Goal: Task Accomplishment & Management: Manage account settings

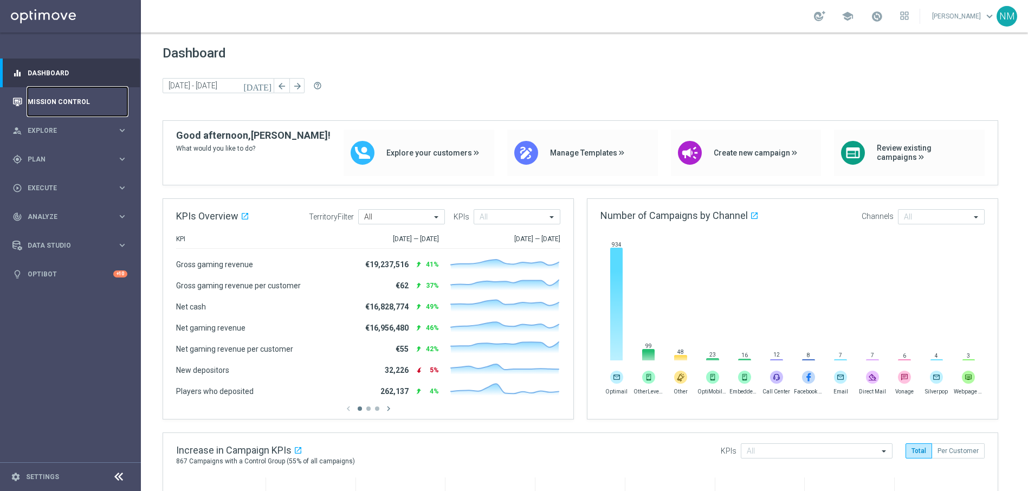
click at [61, 97] on link "Mission Control" at bounding box center [78, 101] width 100 height 29
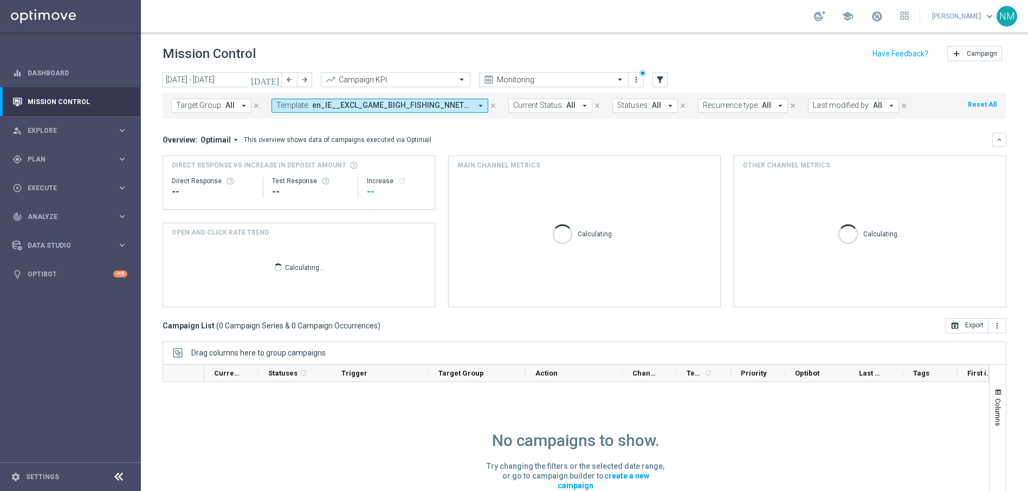
click at [326, 101] on span "en_IE__EXCL_GAME_BIGH_FISHING_NNET_FORTUNE__NVIP_APP_TAC_GM" at bounding box center [391, 105] width 159 height 9
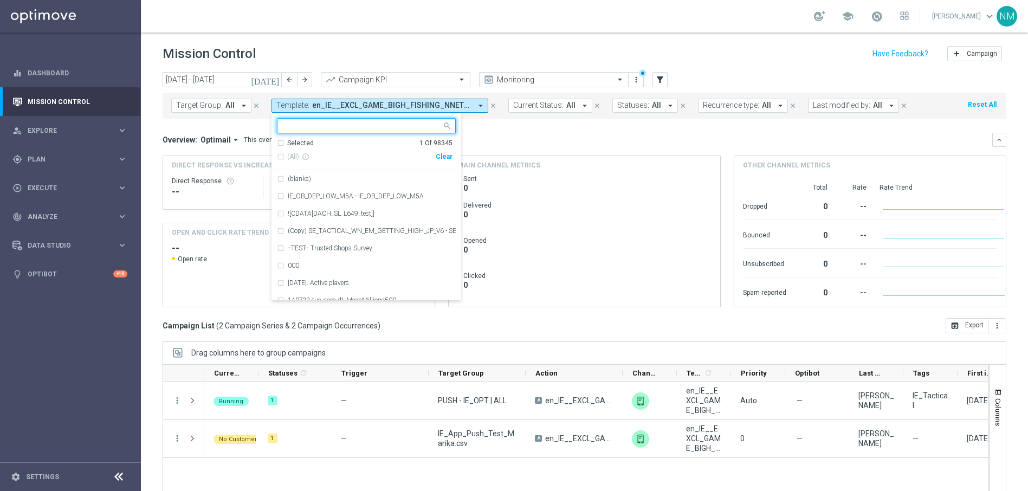
click at [0, 0] on div "Clear" at bounding box center [0, 0] width 0 height 0
click at [496, 140] on div "Overview: Optimail arrow_drop_down This overview shows data of campaigns execut…" at bounding box center [578, 140] width 830 height 10
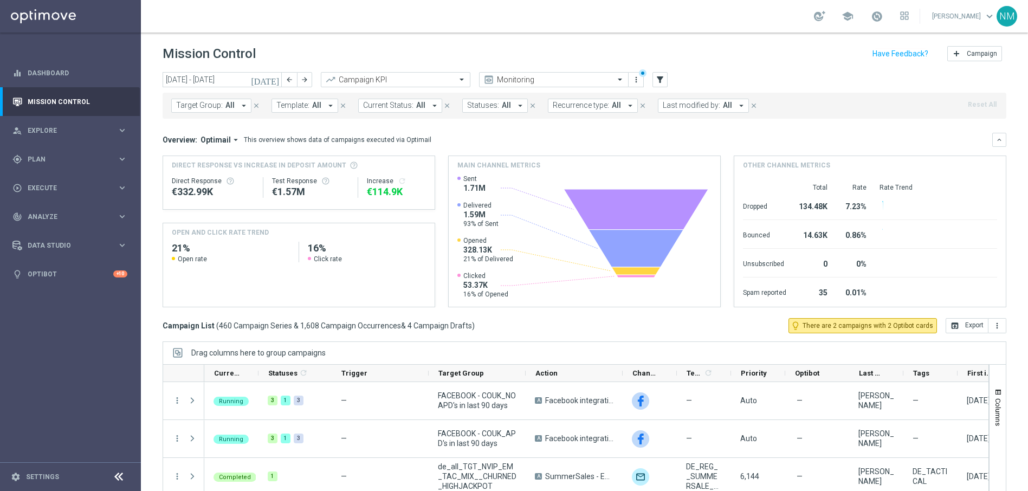
click at [242, 104] on icon "arrow_drop_down" at bounding box center [244, 106] width 10 height 10
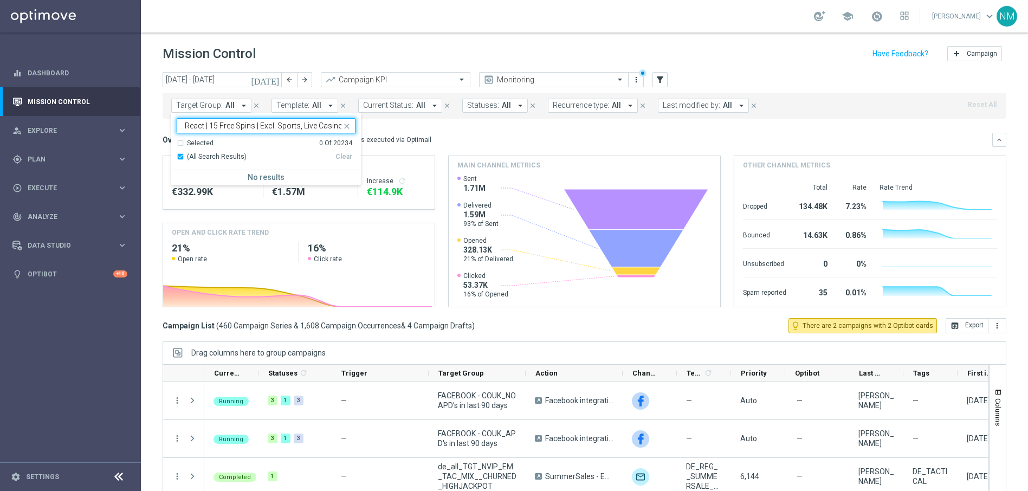
scroll to position [0, 95]
click at [188, 125] on input ""UK_CASINO_EMAIL | Games React | 15 Free Spins | Excl. Sports, Live Casino" at bounding box center [262, 125] width 159 height 9
click at [217, 173] on div "UK_CASINO_EMAIL | Games React | 15 Free Spins | Excl. Sports, Live Casino" at bounding box center [266, 178] width 179 height 17
type input "UK_CASINO_EMAIL | Games React | 15 Free Spins | Excl. Sports, Live Casino"
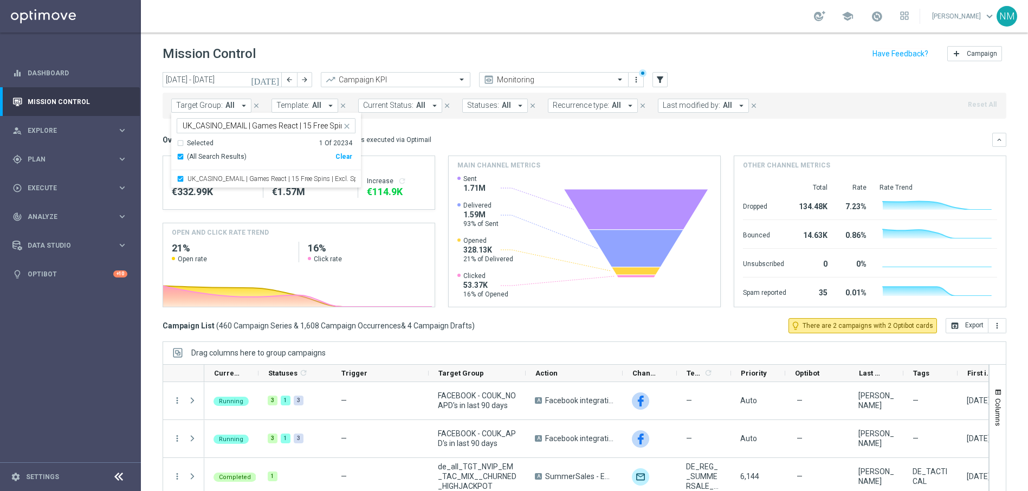
click at [449, 137] on div "Overview: Optimail arrow_drop_down This overview shows data of campaigns execut…" at bounding box center [578, 140] width 830 height 10
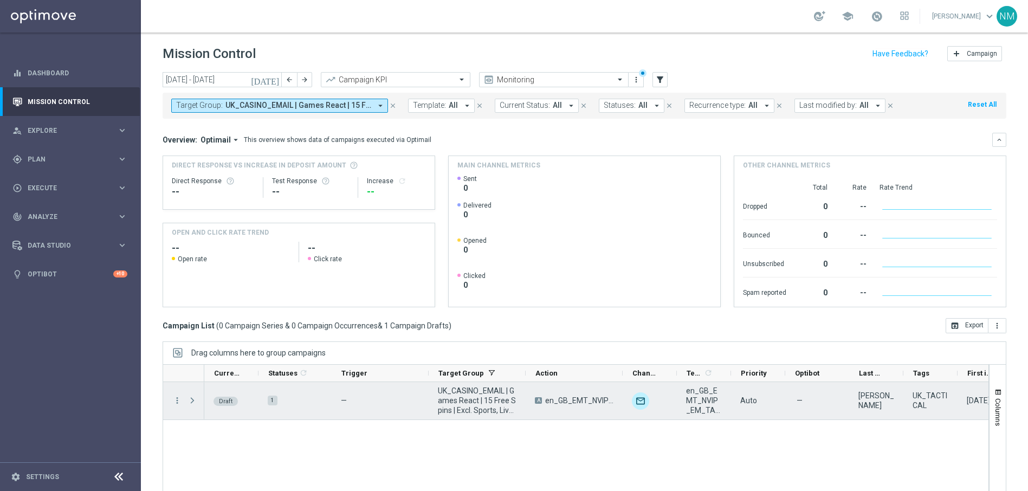
drag, startPoint x: 202, startPoint y: 413, endPoint x: 188, endPoint y: 408, distance: 14.4
click at [200, 413] on div at bounding box center [194, 400] width 22 height 37
click at [180, 402] on icon "more_vert" at bounding box center [177, 401] width 10 height 10
click at [235, 406] on span "Campaign Details" at bounding box center [225, 408] width 55 height 8
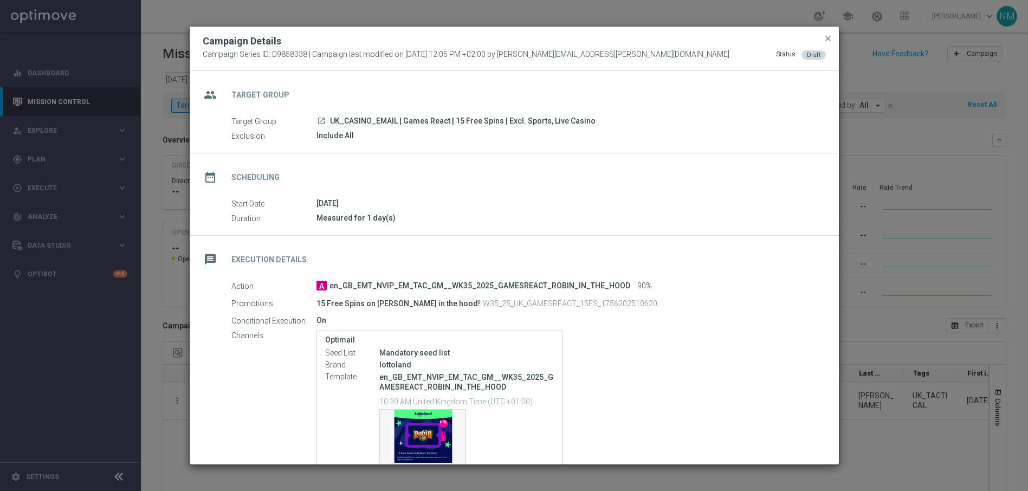
click at [427, 122] on span "UK_CASINO_EMAIL | Games React | 15 Free Spins | Excl. Sports, Live Casino" at bounding box center [463, 122] width 266 height 10
copy div "UK_CASINO_EMAIL | Games React | 15 Free Spins | Excl. Sports, Live Casino"
click at [411, 162] on div "date_range Scheduling" at bounding box center [514, 175] width 649 height 44
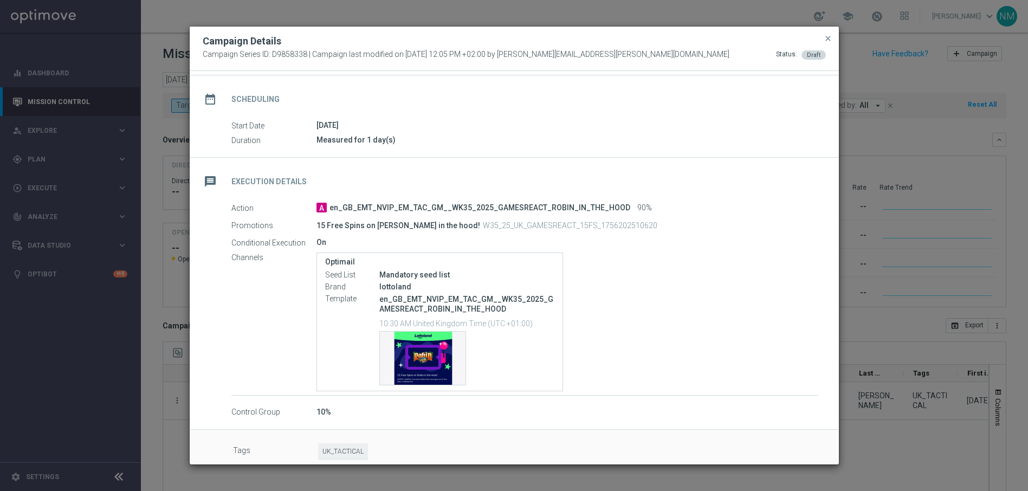
scroll to position [90, 0]
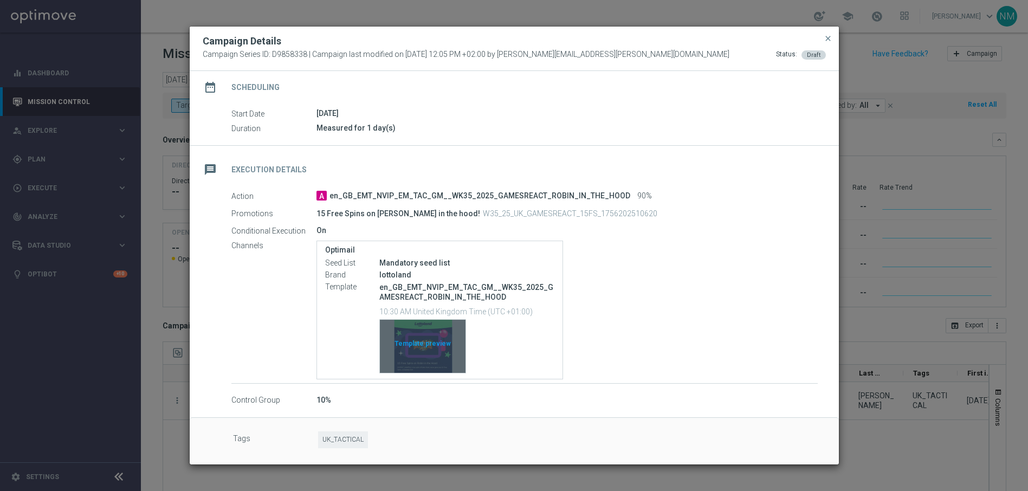
click at [419, 346] on div "Template preview" at bounding box center [423, 346] width 86 height 53
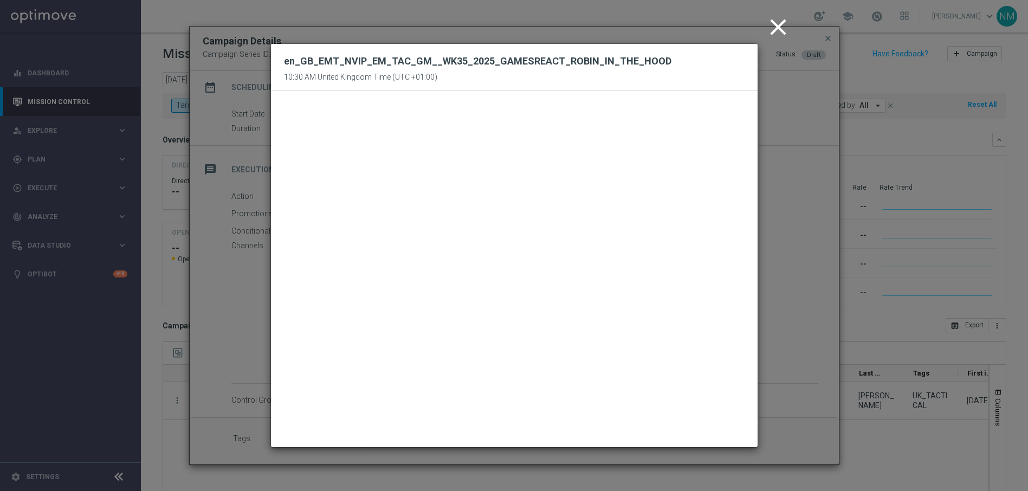
click at [773, 28] on icon "close" at bounding box center [778, 27] width 27 height 27
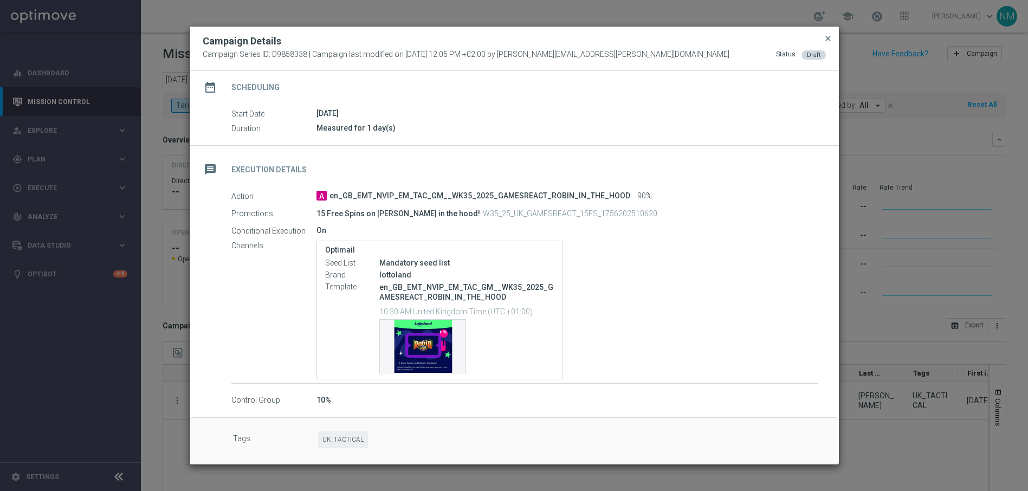
click at [829, 35] on span "close" at bounding box center [828, 38] width 9 height 9
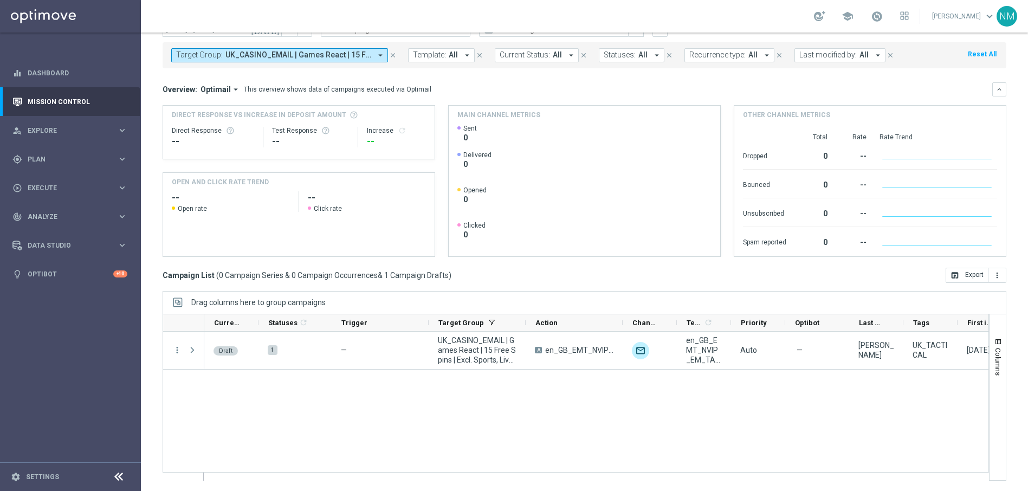
scroll to position [51, 0]
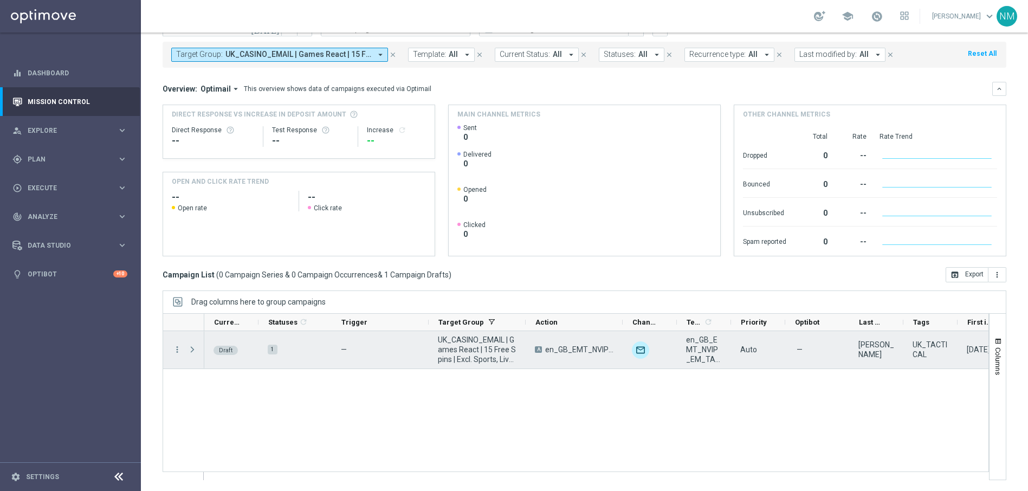
click at [188, 346] on span "Press SPACE to select this row." at bounding box center [193, 349] width 10 height 9
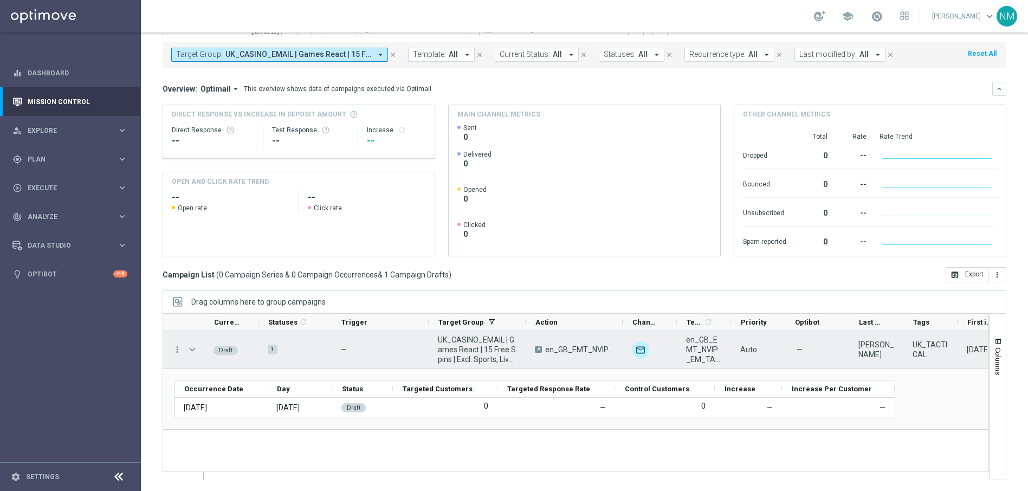
click at [193, 348] on span "Press SPACE to select this row." at bounding box center [193, 349] width 10 height 9
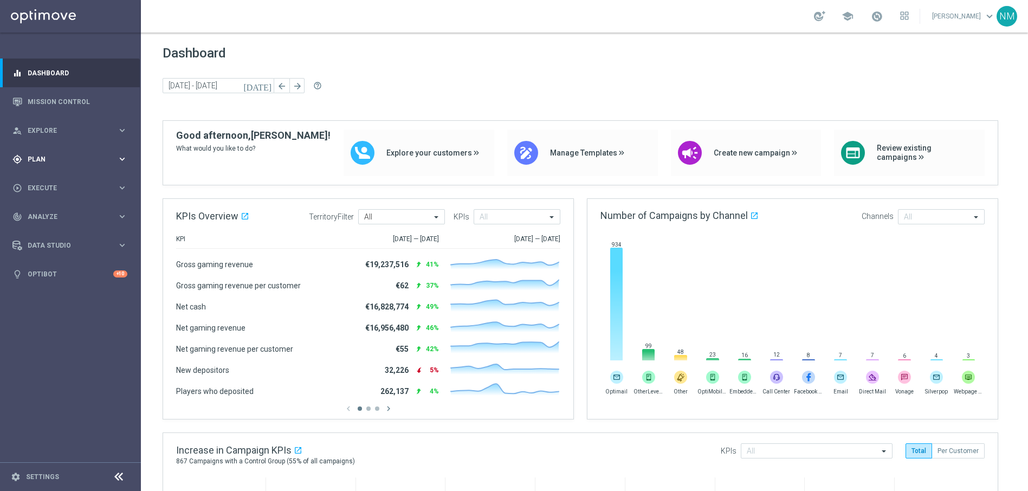
click at [74, 156] on span "Plan" at bounding box center [72, 159] width 89 height 7
click at [55, 182] on link "Target Groups" at bounding box center [70, 181] width 85 height 9
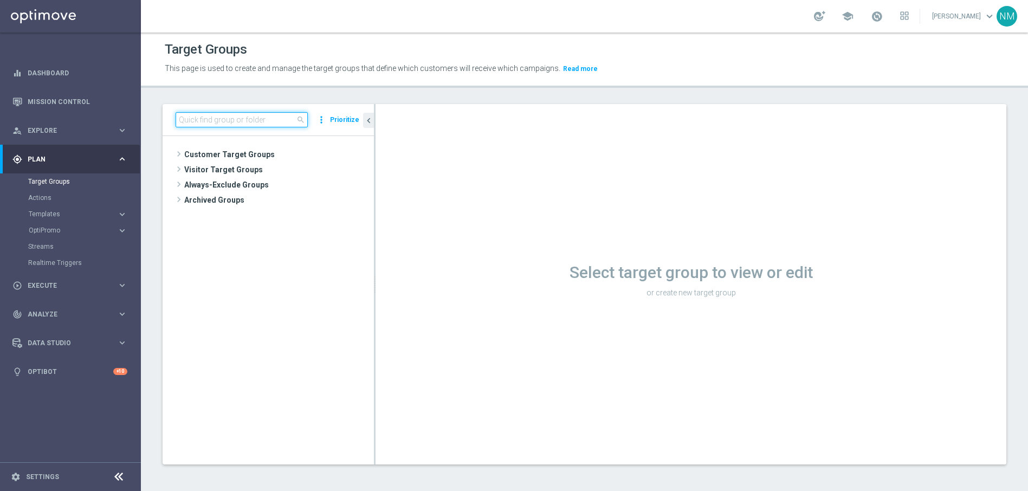
click at [254, 116] on input at bounding box center [242, 119] width 132 height 15
paste input "UK_CASINO_EMAIL | Games React | 15 Free Spins | Excl. Sports, Live Casino"
type input "UK_CASINO_EMAIL | Games React | 15 Free Spins | Excl. Sports, Live Casino"
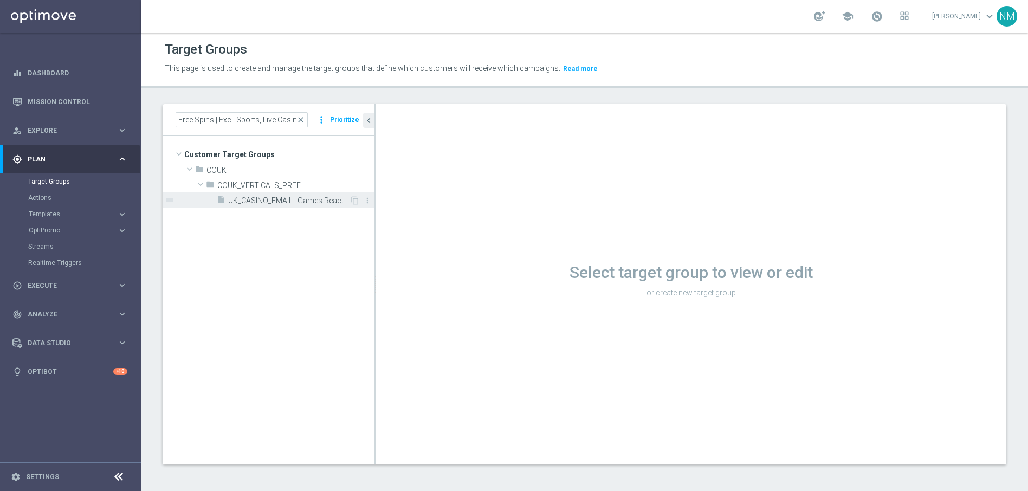
click at [274, 199] on span "UK_CASINO_EMAIL | Games React | 15 Free Spins | Excl. Sports, Live Casino" at bounding box center [288, 200] width 121 height 9
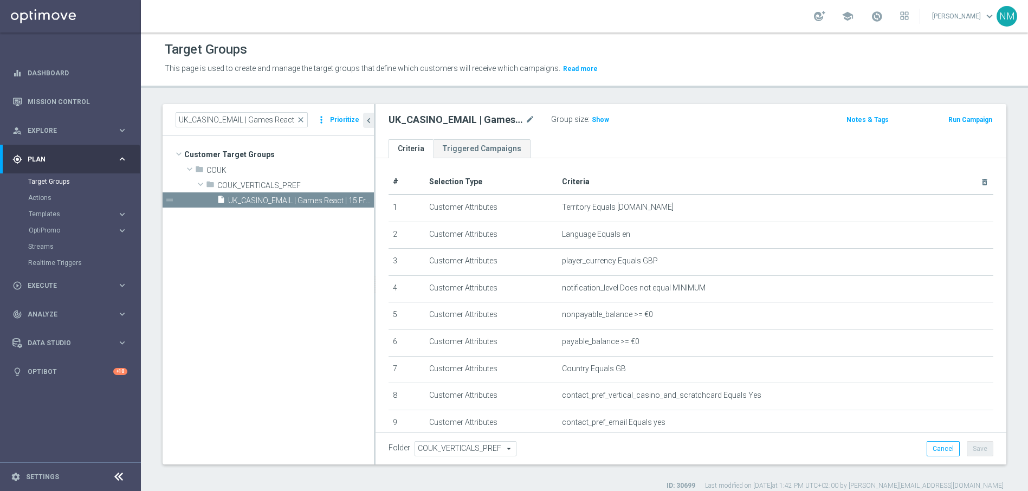
scroll to position [2, 0]
click at [597, 119] on span "Show" at bounding box center [600, 120] width 17 height 8
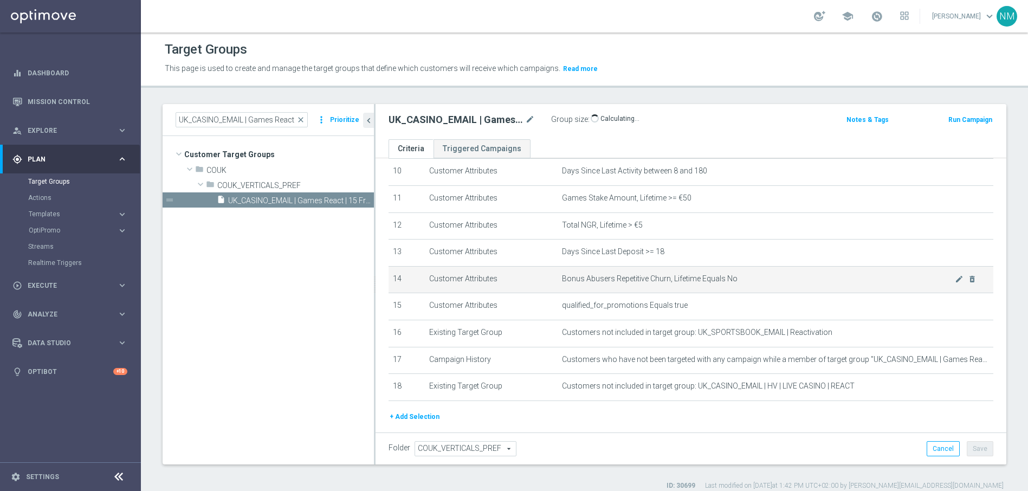
scroll to position [266, 0]
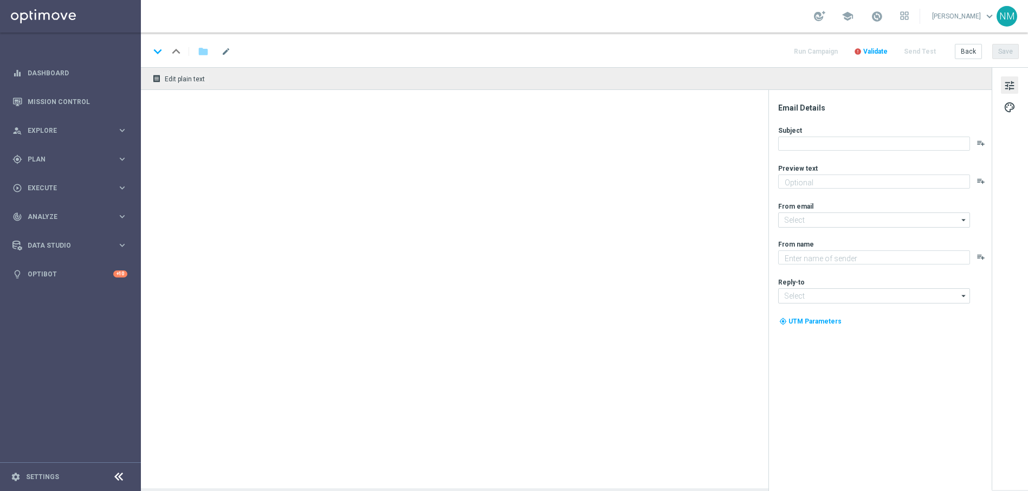
type textarea "Only for our App users ❣️"
type textarea "Lottoland"
type input "mail@crm.lottoland.com"
type input "[EMAIL_ADDRESS][DOMAIN_NAME]"
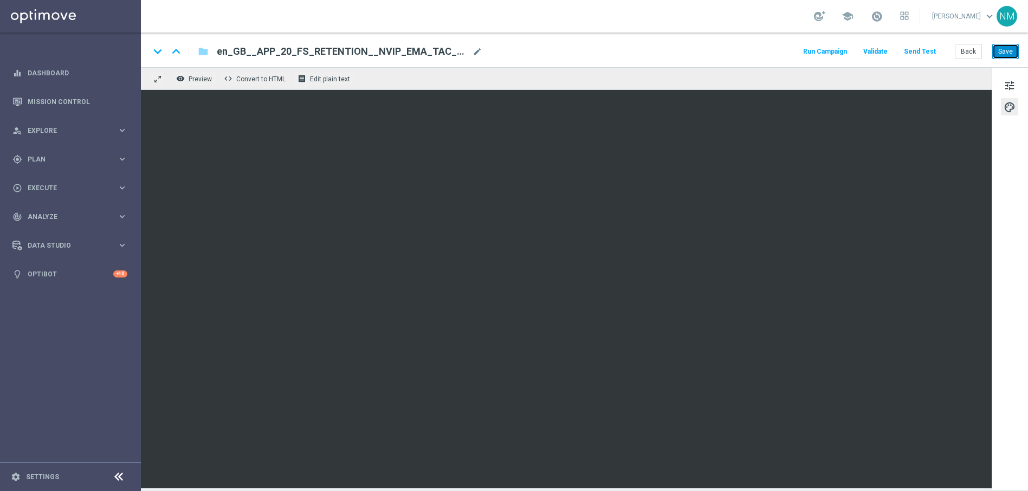
click at [999, 54] on button "Save" at bounding box center [1005, 51] width 27 height 15
